Goal: Task Accomplishment & Management: Use online tool/utility

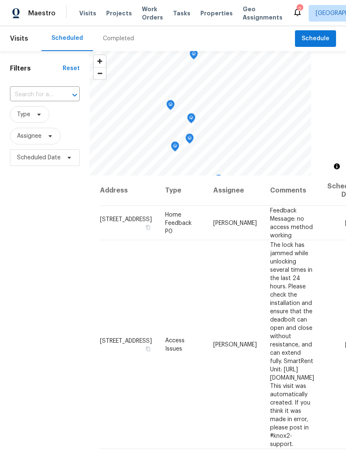
click at [205, 15] on span "Properties" at bounding box center [216, 13] width 32 height 8
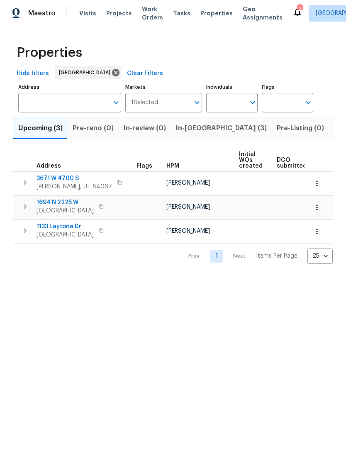
click at [73, 102] on input "Address" at bounding box center [63, 102] width 90 height 19
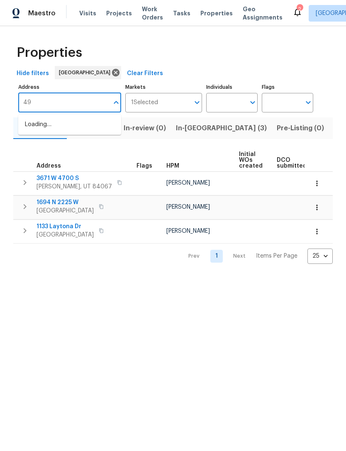
type input "498"
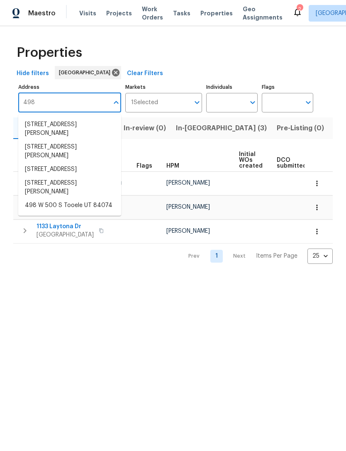
click at [83, 212] on li "498 W 500 S Tooele UT 84074" at bounding box center [69, 206] width 103 height 14
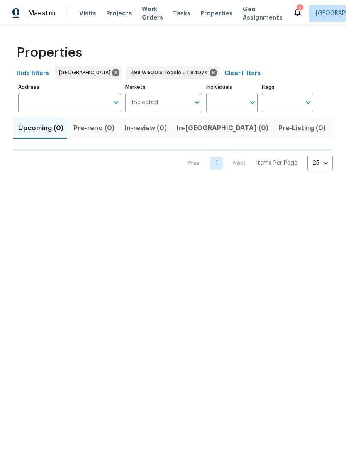
type input "498 W 500 S Tooele UT 84074"
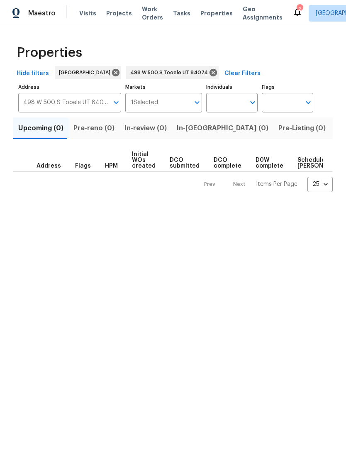
click at [335, 130] on span "Listed (1)" at bounding box center [350, 128] width 30 height 12
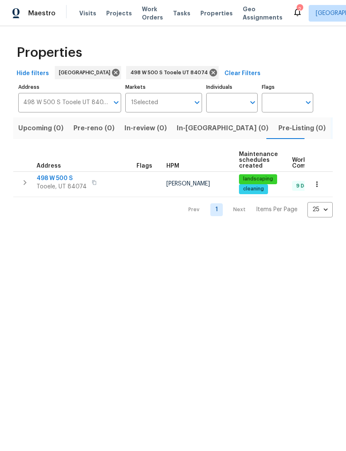
click at [55, 179] on span "498 W 500 S" at bounding box center [61, 178] width 50 height 8
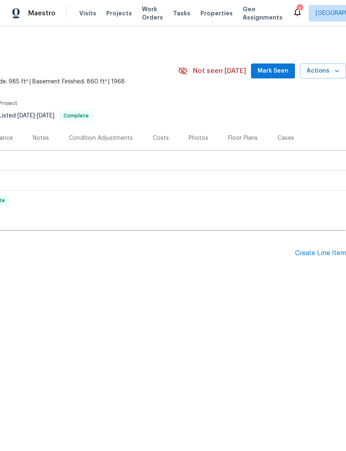
scroll to position [0, 123]
click at [273, 63] on button "Mark Seen" at bounding box center [273, 70] width 44 height 15
click at [318, 253] on div "Create Line Item" at bounding box center [320, 253] width 51 height 8
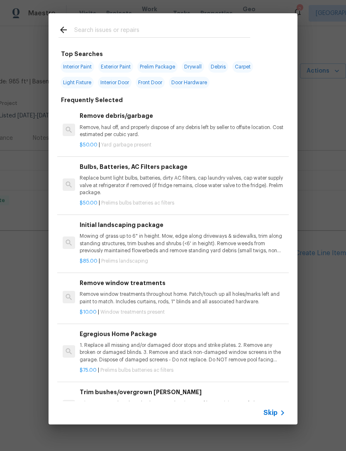
click at [277, 414] on span "Skip" at bounding box center [270, 412] width 14 height 8
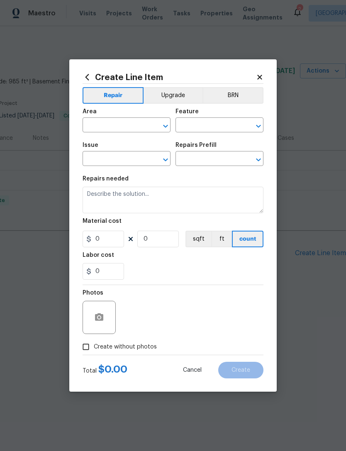
click at [115, 125] on input "text" at bounding box center [115, 125] width 65 height 13
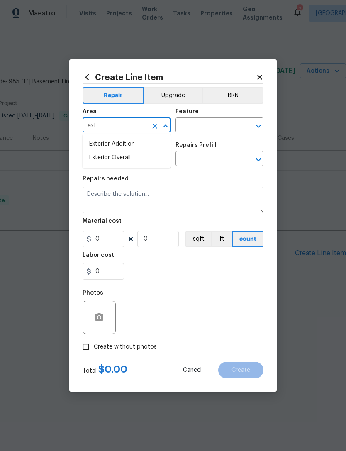
click at [124, 155] on li "Exterior Overall" at bounding box center [127, 158] width 88 height 14
type input "Exterior Overall"
click at [206, 130] on input "text" at bounding box center [207, 125] width 65 height 13
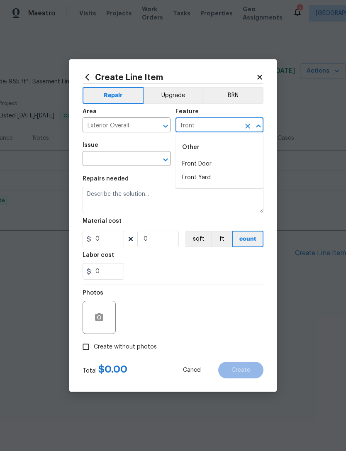
click at [214, 166] on li "Front Door" at bounding box center [219, 164] width 88 height 14
type input "Front Door"
click at [130, 163] on input "text" at bounding box center [115, 159] width 65 height 13
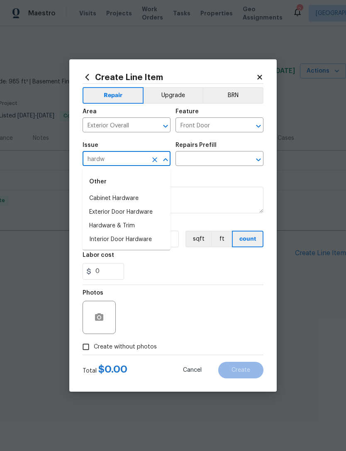
click at [123, 231] on li "Hardware & Trim" at bounding box center [127, 226] width 88 height 14
type input "Hardware & Trim"
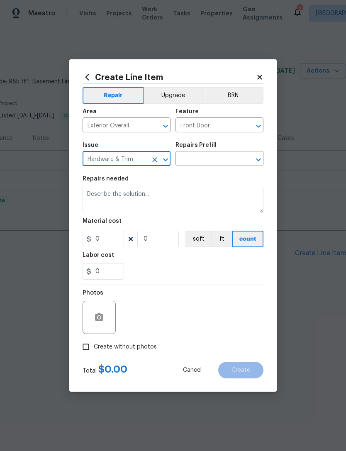
click at [219, 161] on input "text" at bounding box center [207, 159] width 65 height 13
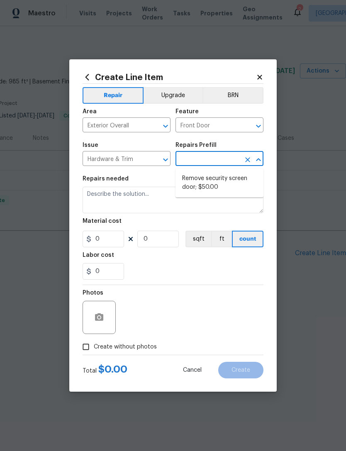
click at [157, 161] on icon "Clear" at bounding box center [155, 159] width 8 height 8
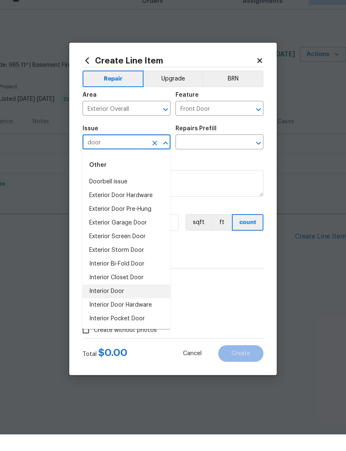
click at [125, 301] on li "Interior Door" at bounding box center [127, 308] width 88 height 14
type input "Interior Door"
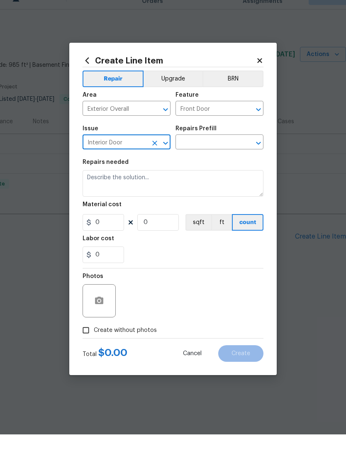
click at [216, 153] on input "text" at bounding box center [207, 159] width 65 height 13
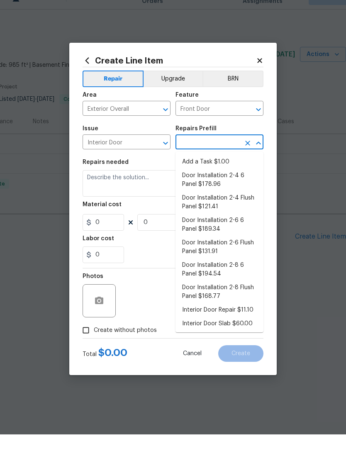
click at [210, 172] on li "Add a Task $1.00" at bounding box center [219, 179] width 88 height 14
type input "Add a Task $1.00"
type input "Interior Door"
type textarea "HPM to detail"
type input "1"
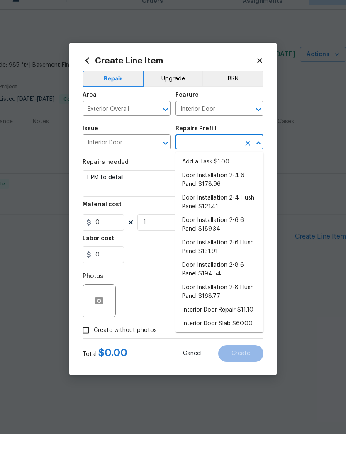
type input "Add a Task $1.00"
type input "1"
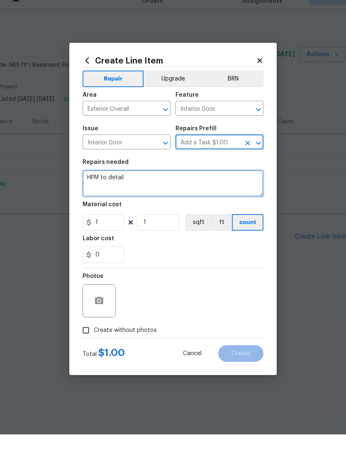
click at [108, 187] on textarea "HPM to detail" at bounding box center [173, 200] width 181 height 27
click at [107, 187] on textarea "HPM to detail" at bounding box center [173, 200] width 181 height 27
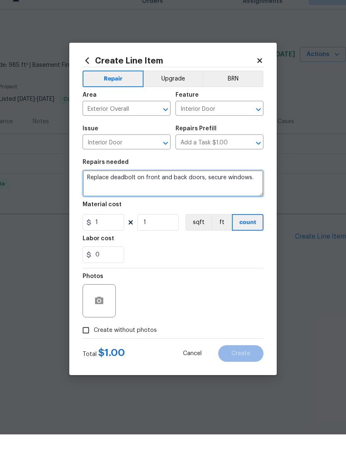
type textarea "Replace deadbolt on front and back doors, secure windows."
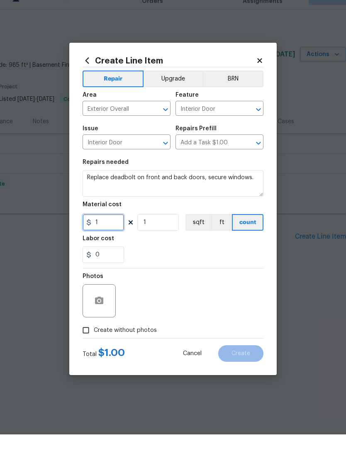
click at [111, 231] on input "1" at bounding box center [103, 239] width 41 height 17
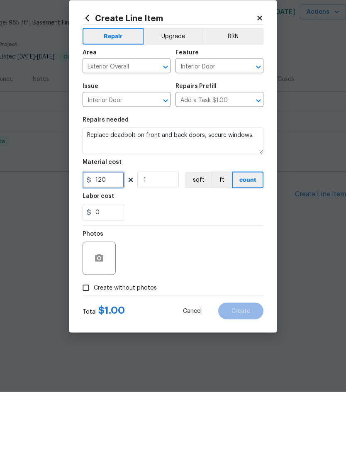
type input "120"
click at [100, 312] on icon "button" at bounding box center [99, 317] width 10 height 10
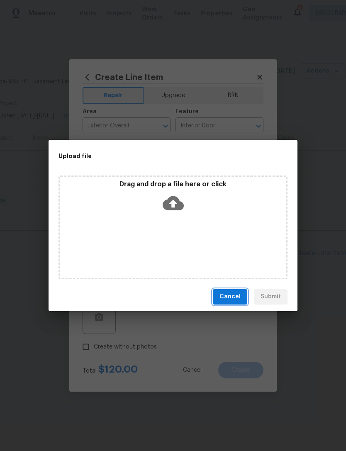
click at [234, 300] on span "Cancel" at bounding box center [229, 296] width 21 height 10
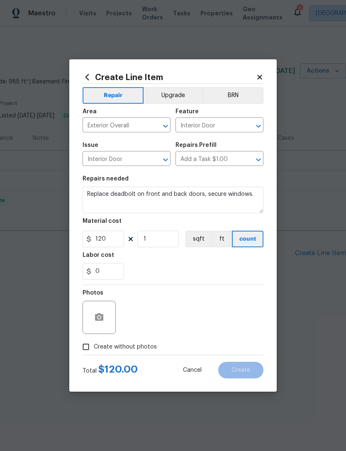
click at [87, 346] on input "Create without photos" at bounding box center [86, 347] width 16 height 16
checkbox input "true"
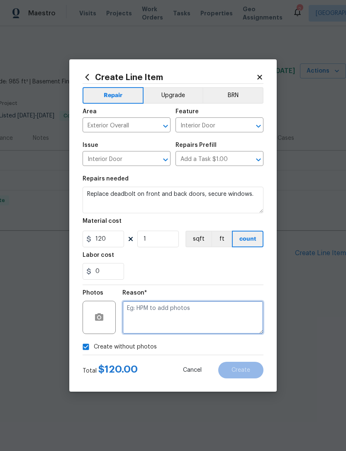
click at [155, 311] on textarea at bounding box center [192, 317] width 141 height 33
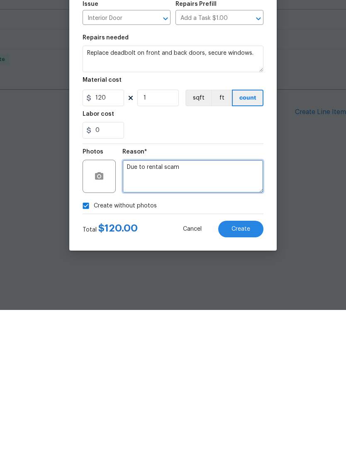
type textarea "Due to rental scam"
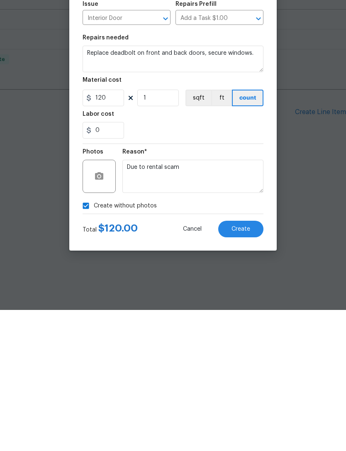
click at [244, 367] on span "Create" at bounding box center [240, 370] width 19 height 6
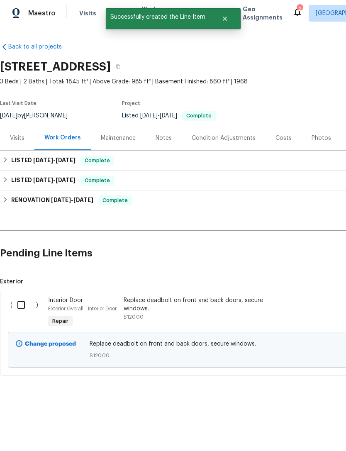
scroll to position [0, 0]
click at [24, 306] on input "checkbox" at bounding box center [24, 304] width 24 height 17
checkbox input "true"
click at [301, 429] on span "Create Work Order" at bounding box center [298, 430] width 55 height 10
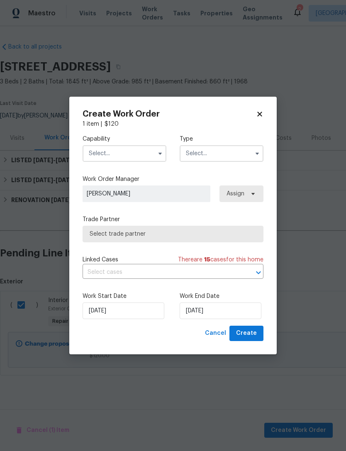
click at [117, 153] on input "text" at bounding box center [125, 153] width 84 height 17
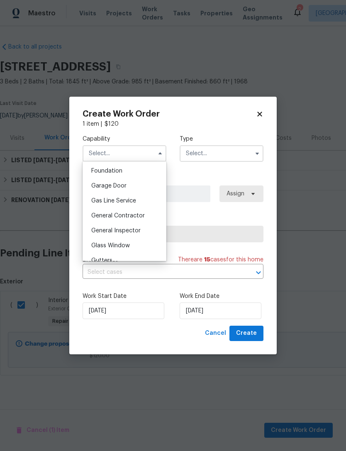
scroll to position [358, 0]
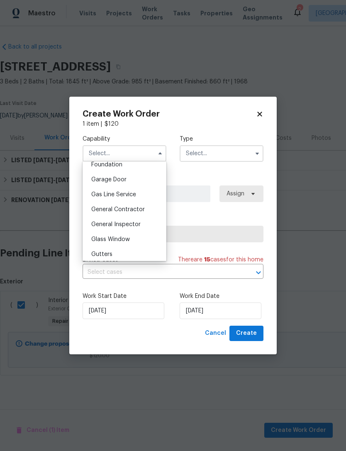
click at [137, 211] on span "General Contractor" at bounding box center [117, 209] width 53 height 6
type input "General Contractor"
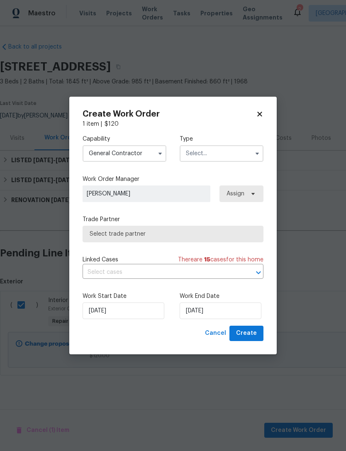
click at [231, 147] on input "text" at bounding box center [222, 153] width 84 height 17
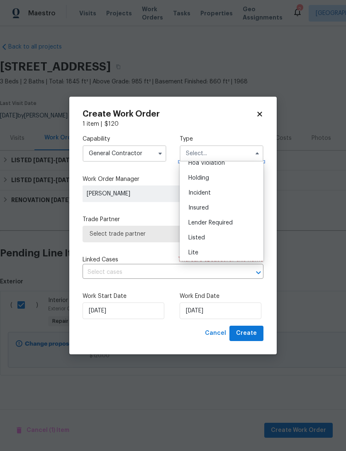
scroll to position [33, 0]
click at [206, 230] on div "Listed" at bounding box center [222, 227] width 80 height 15
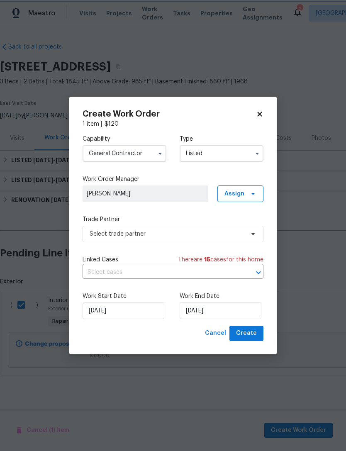
type input "Listed"
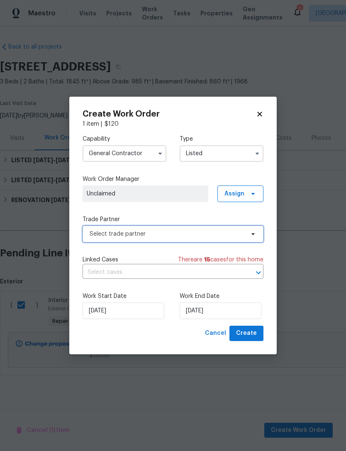
click at [129, 235] on span "Select trade partner" at bounding box center [167, 234] width 155 height 8
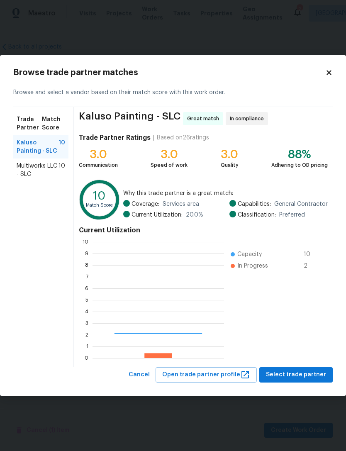
scroll to position [116, 131]
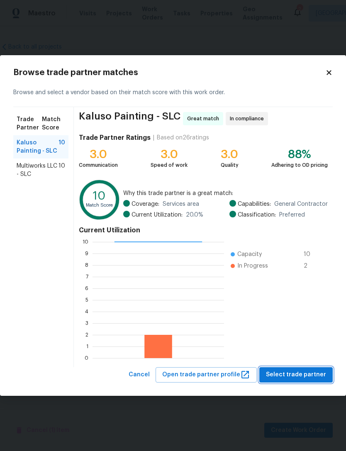
click at [295, 376] on span "Select trade partner" at bounding box center [296, 374] width 60 height 10
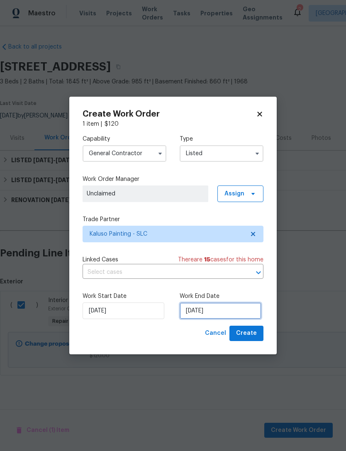
click at [211, 310] on input "[DATE]" at bounding box center [221, 310] width 82 height 17
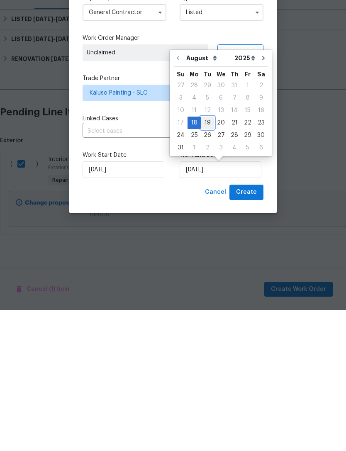
click at [206, 258] on div "19" at bounding box center [207, 264] width 13 height 12
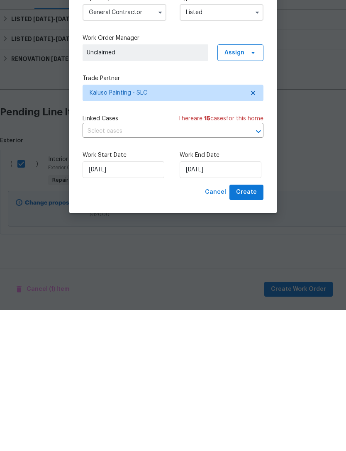
type input "[DATE]"
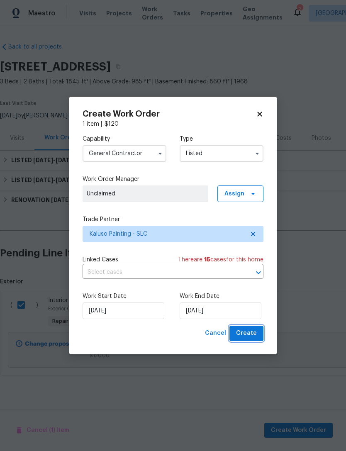
click at [248, 335] on span "Create" at bounding box center [246, 333] width 21 height 10
checkbox input "false"
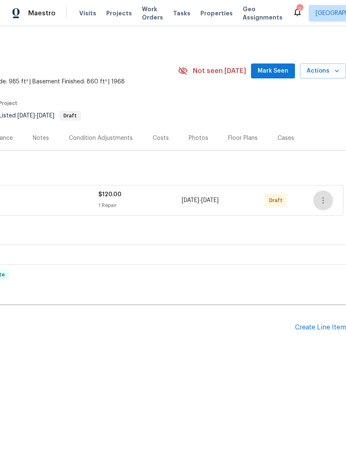
scroll to position [0, 123]
click at [325, 200] on icon "button" at bounding box center [323, 200] width 10 height 10
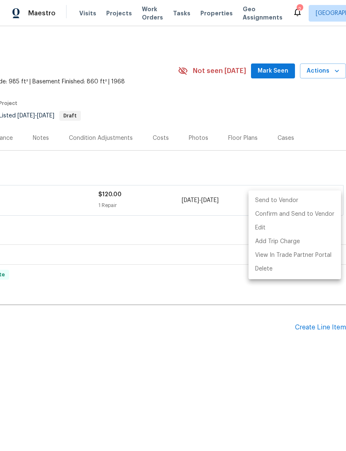
click at [295, 201] on li "Send to Vendor" at bounding box center [294, 201] width 92 height 14
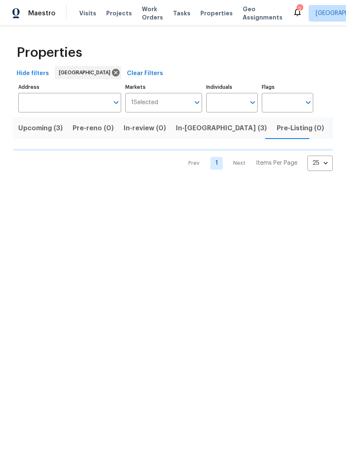
click at [90, 102] on input "Address" at bounding box center [63, 102] width 90 height 19
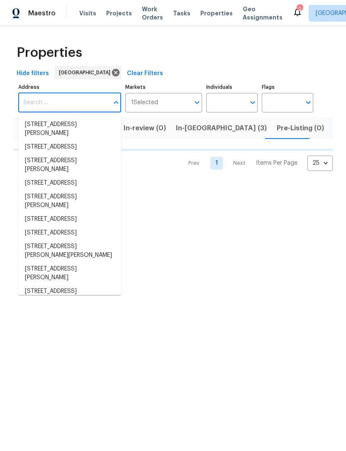
click at [74, 100] on input "Address" at bounding box center [63, 102] width 90 height 19
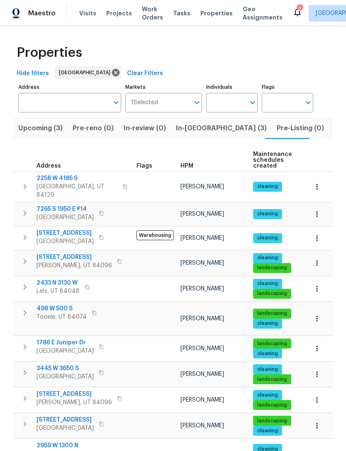
click at [56, 99] on input "Address" at bounding box center [63, 102] width 90 height 19
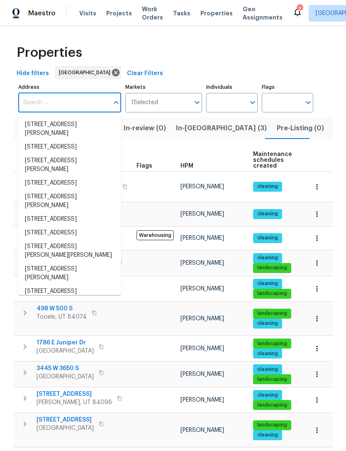
click at [47, 98] on input "Address" at bounding box center [63, 102] width 90 height 19
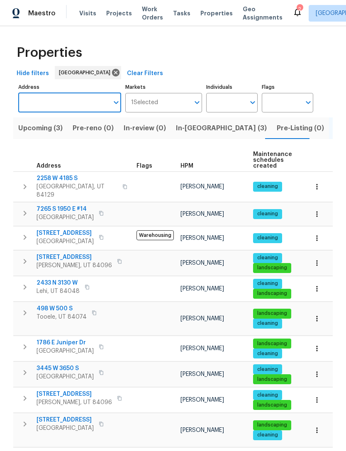
paste input "1786 E Juniper Dr, Eagle Mountain, UT 84005"
type input "1786 E Juniper Dr, Eagle Mountain, UT 84005"
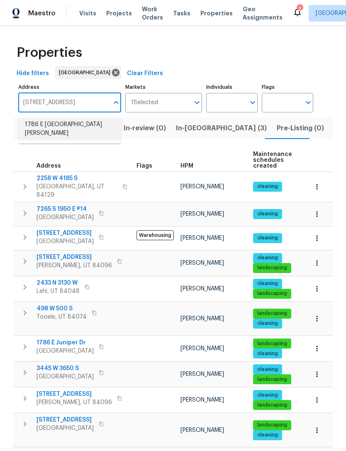
click at [76, 129] on li "1786 E Juniper Dr Eagle Mountain UT 84005" at bounding box center [69, 129] width 103 height 22
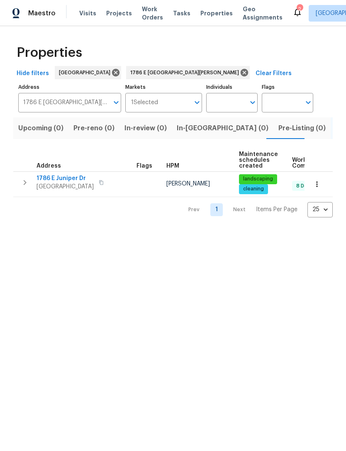
click at [321, 186] on button "button" at bounding box center [317, 184] width 18 height 18
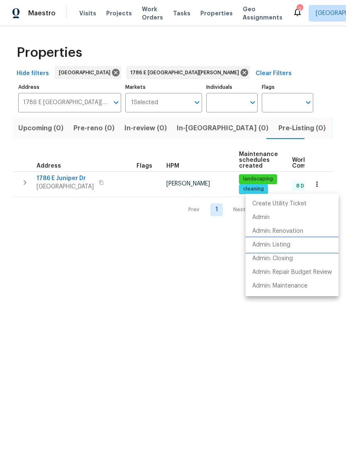
click at [282, 245] on p "Admin: Listing" at bounding box center [271, 244] width 38 height 9
